Goal: Transaction & Acquisition: Obtain resource

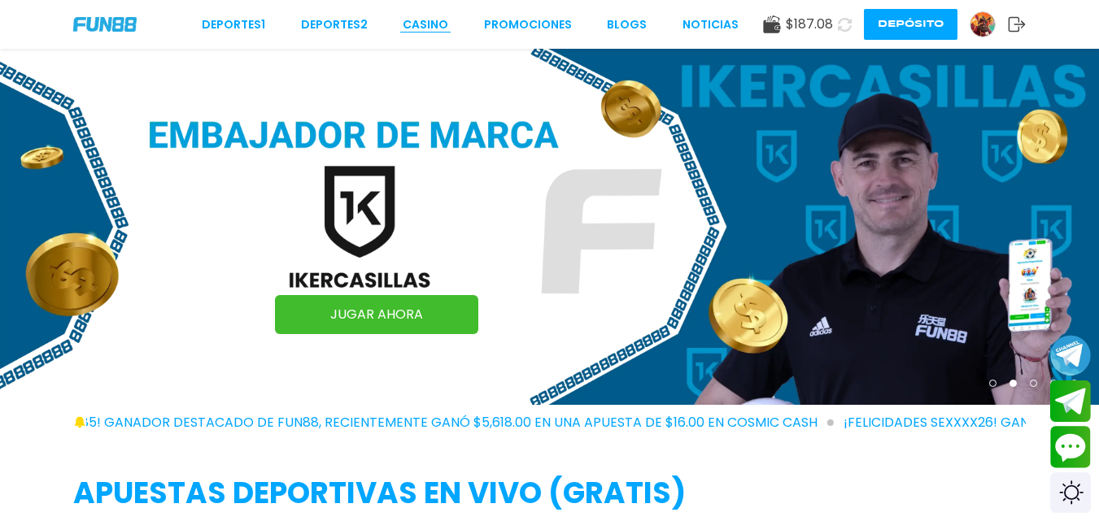
click at [425, 20] on link "CASINO" at bounding box center [426, 24] width 46 height 17
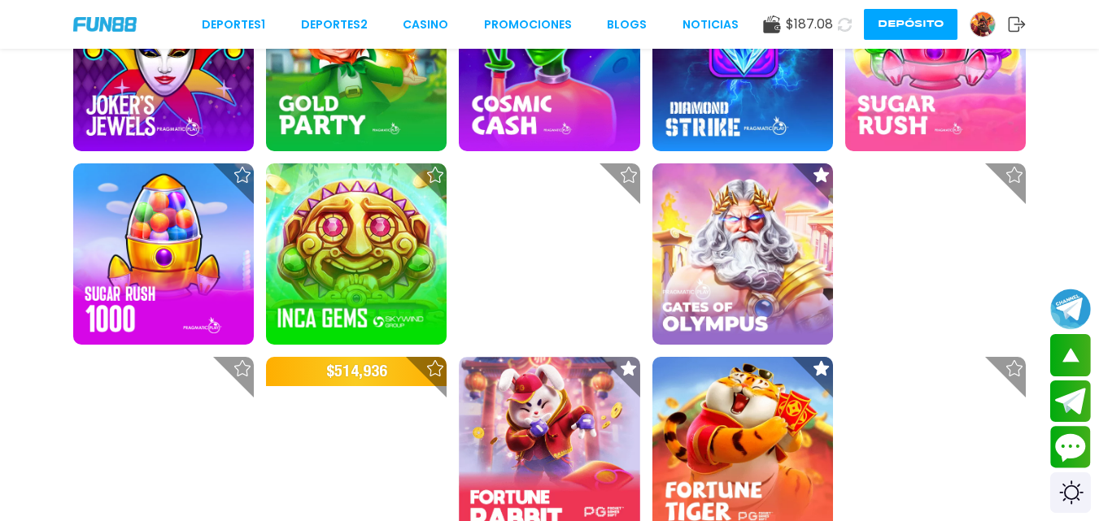
scroll to position [586, 0]
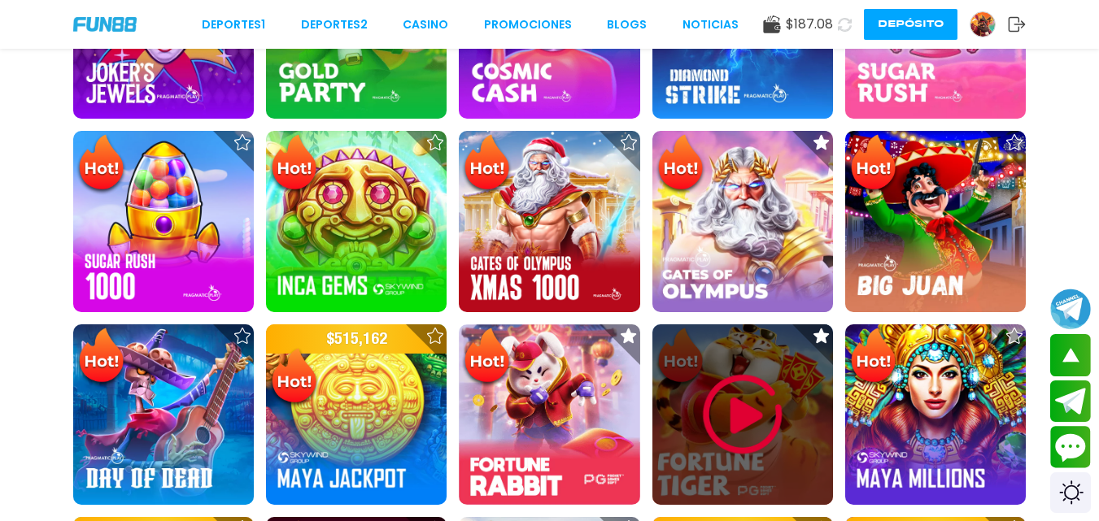
click at [742, 398] on img at bounding box center [743, 415] width 98 height 98
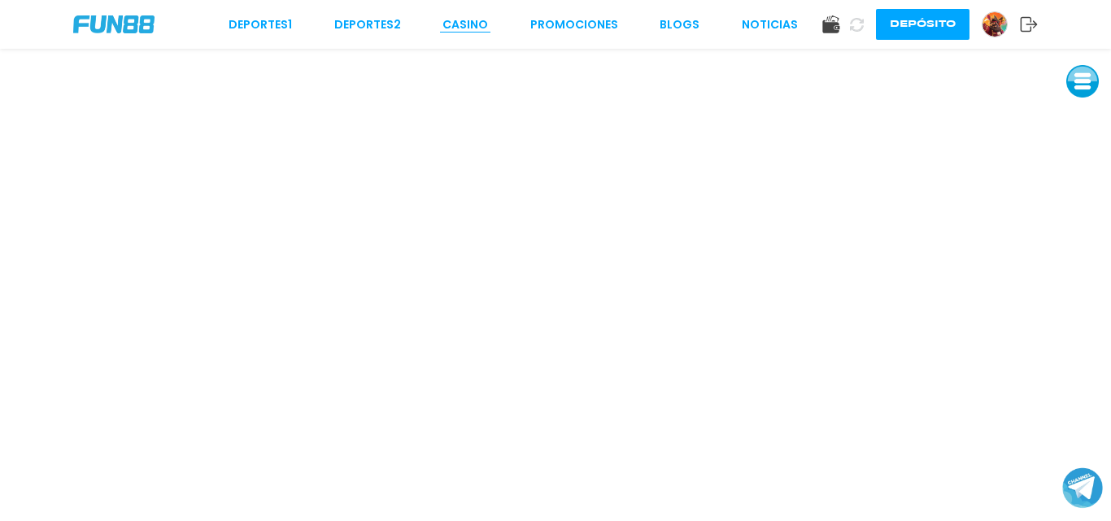
click at [476, 19] on link "CASINO" at bounding box center [465, 24] width 46 height 17
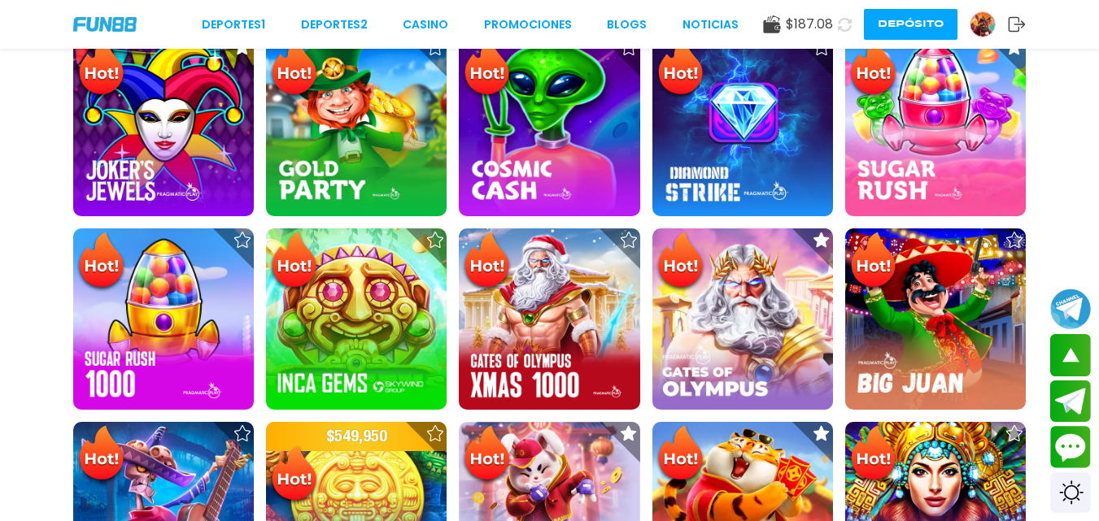
scroll to position [553, 0]
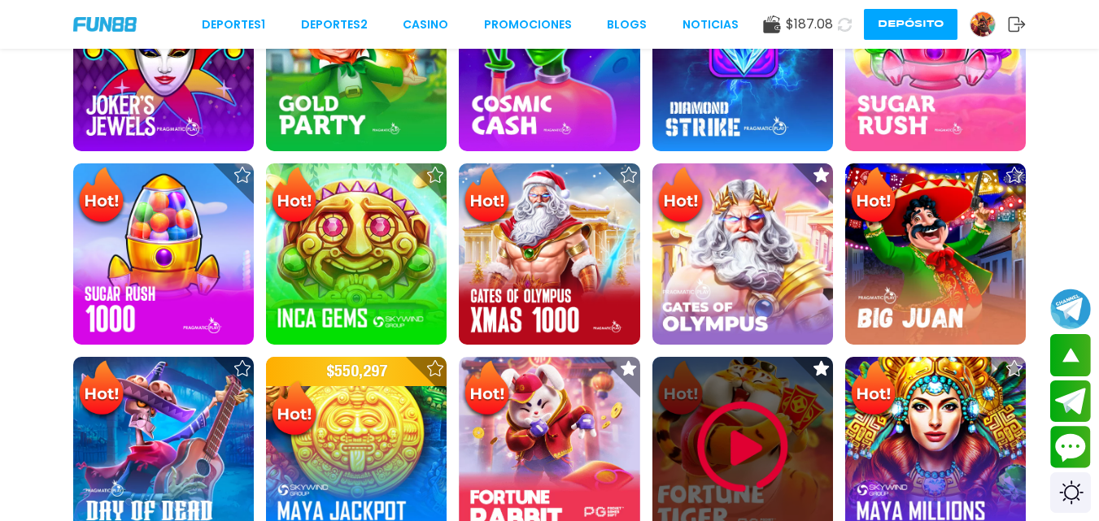
click at [743, 402] on img at bounding box center [743, 447] width 98 height 98
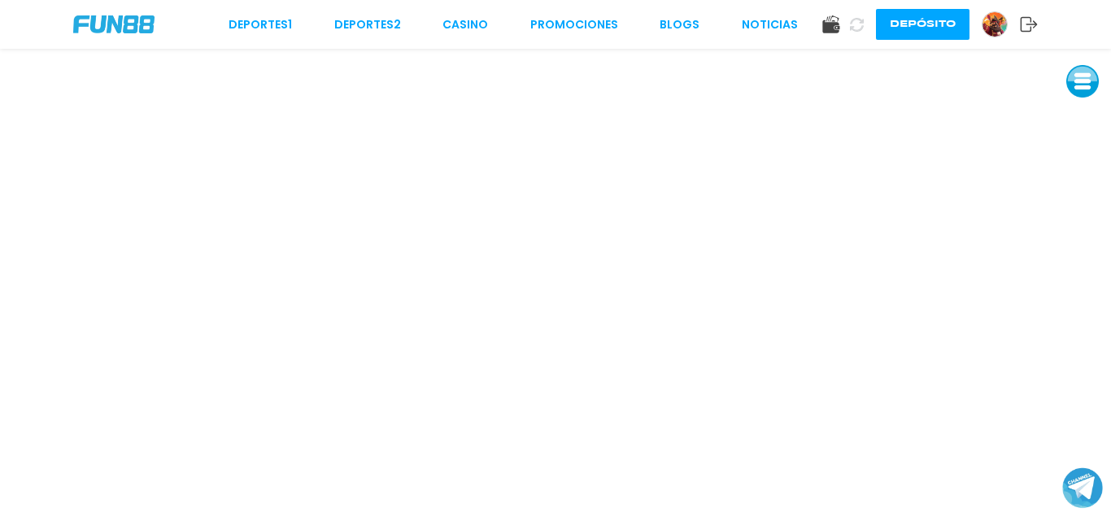
click at [991, 23] on img at bounding box center [994, 24] width 24 height 24
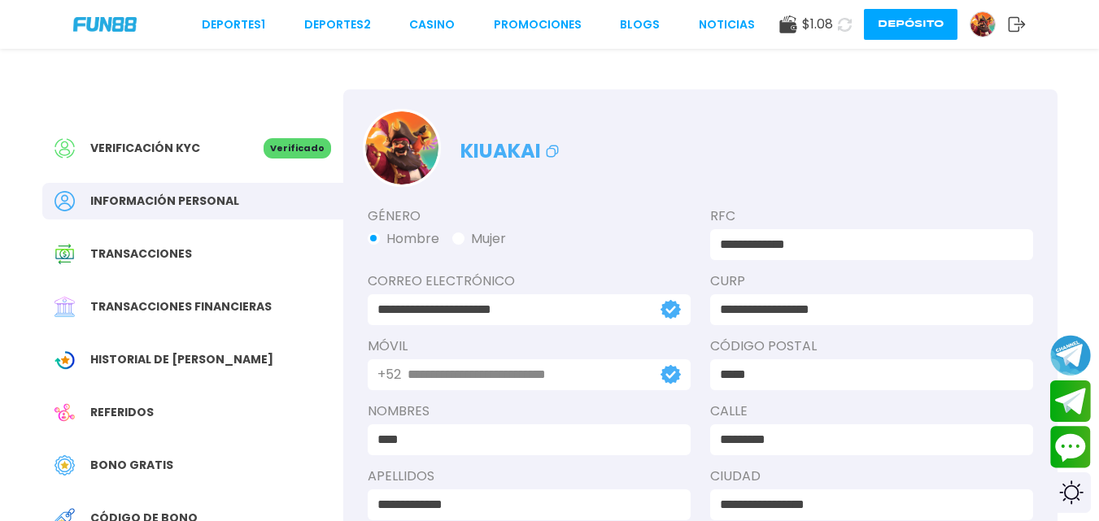
click at [139, 463] on span "Bono Gratis" at bounding box center [131, 465] width 83 height 17
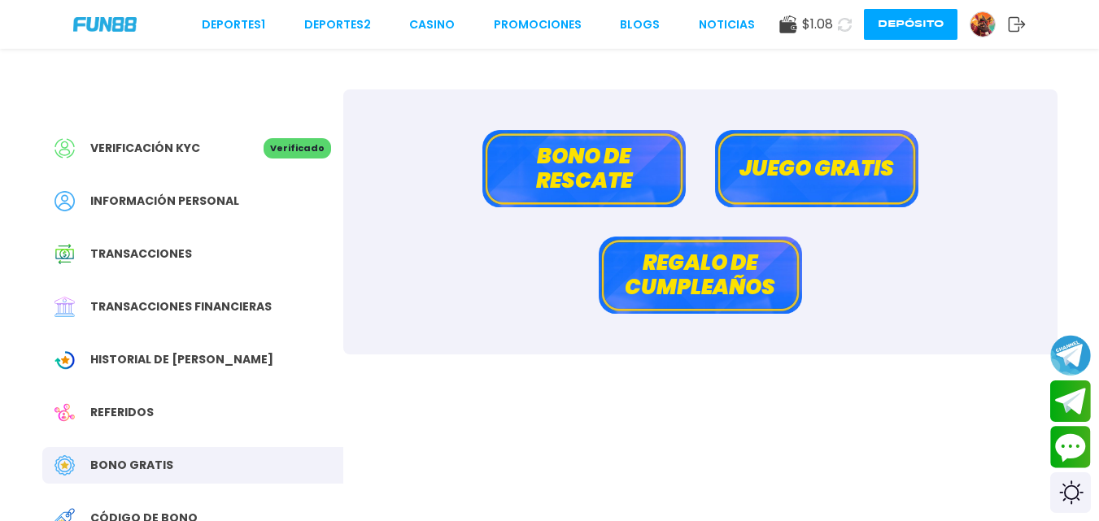
click at [568, 156] on button "Bono de rescate" at bounding box center [583, 168] width 203 height 77
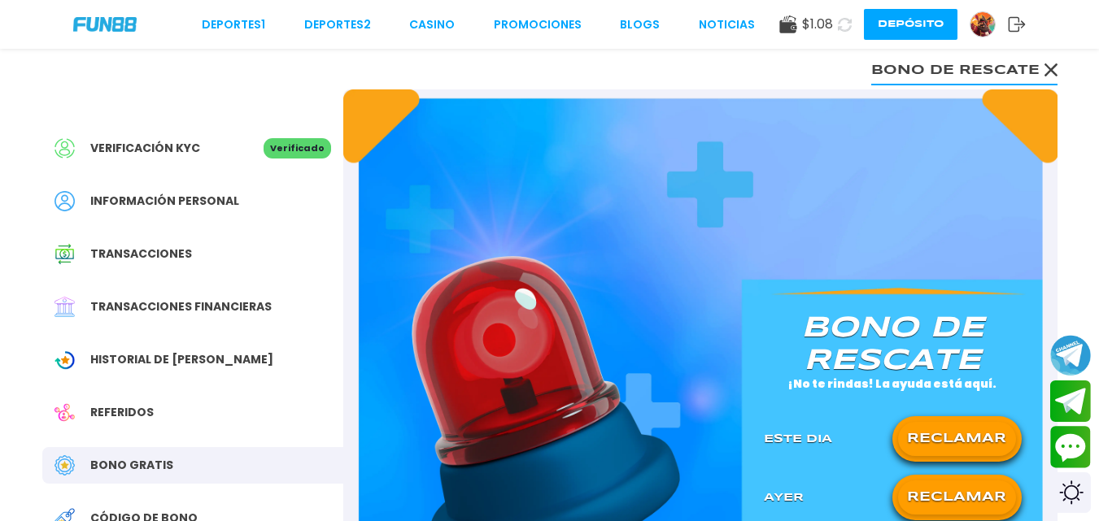
click at [922, 429] on button "RECLAMAR" at bounding box center [957, 439] width 118 height 34
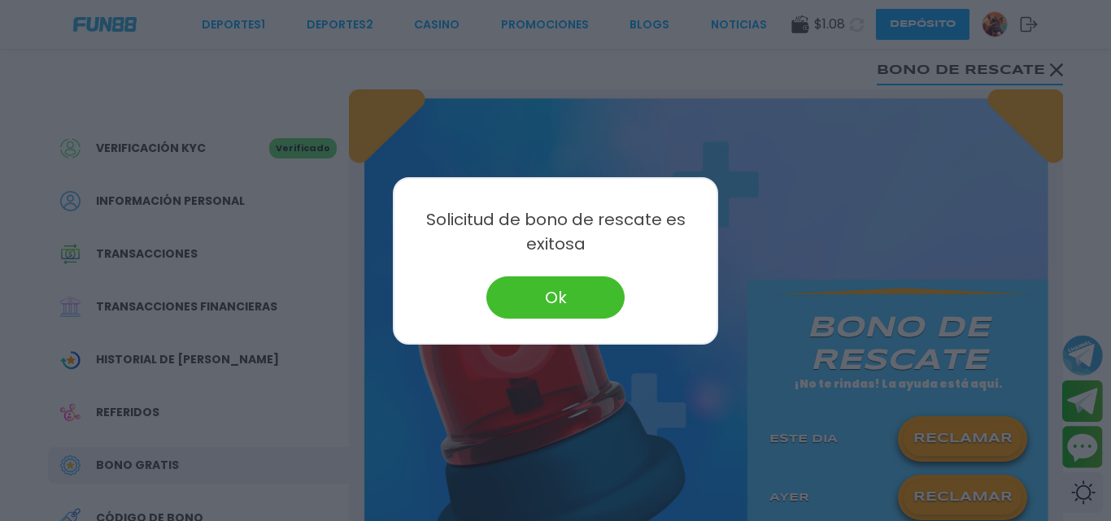
click at [573, 316] on button "Ok" at bounding box center [555, 298] width 138 height 42
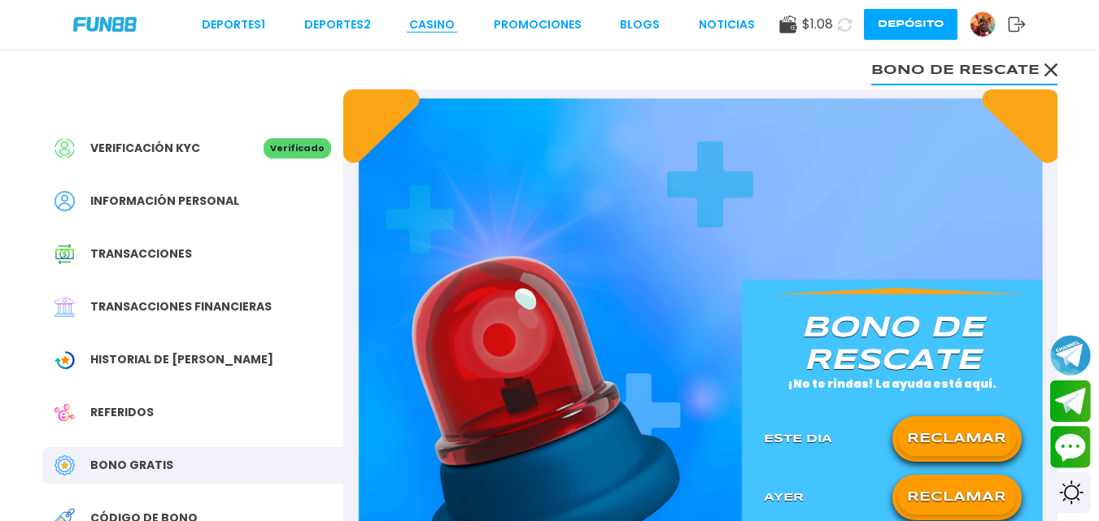
click at [425, 30] on link "CASINO" at bounding box center [432, 24] width 46 height 17
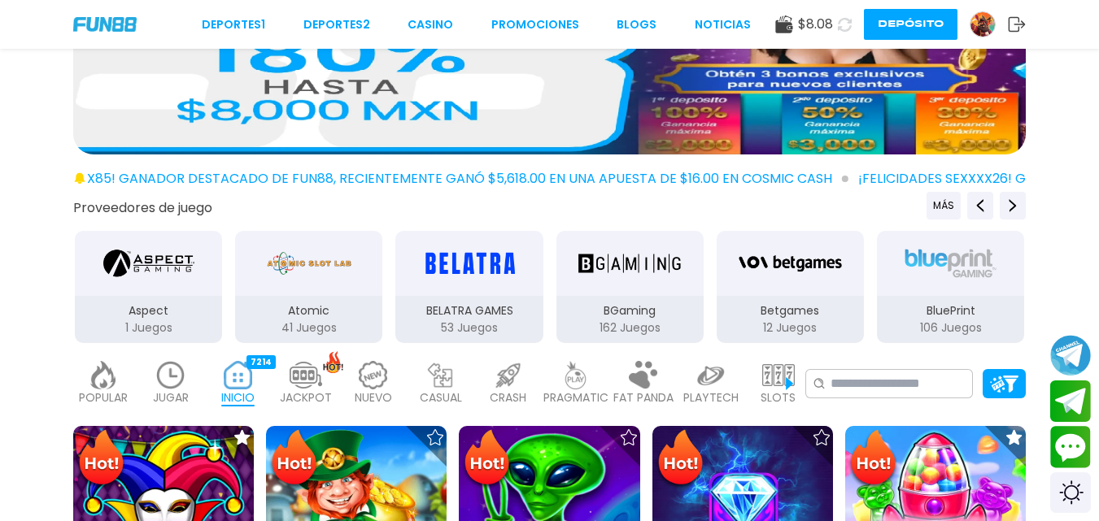
scroll to position [163, 0]
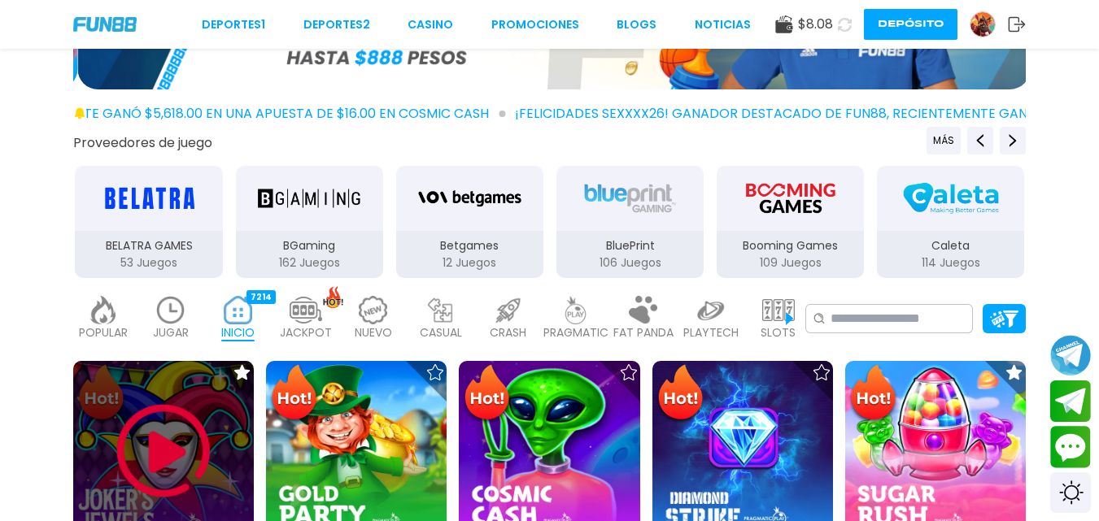
click at [138, 463] on img at bounding box center [164, 452] width 98 height 98
